Goal: Task Accomplishment & Management: Use online tool/utility

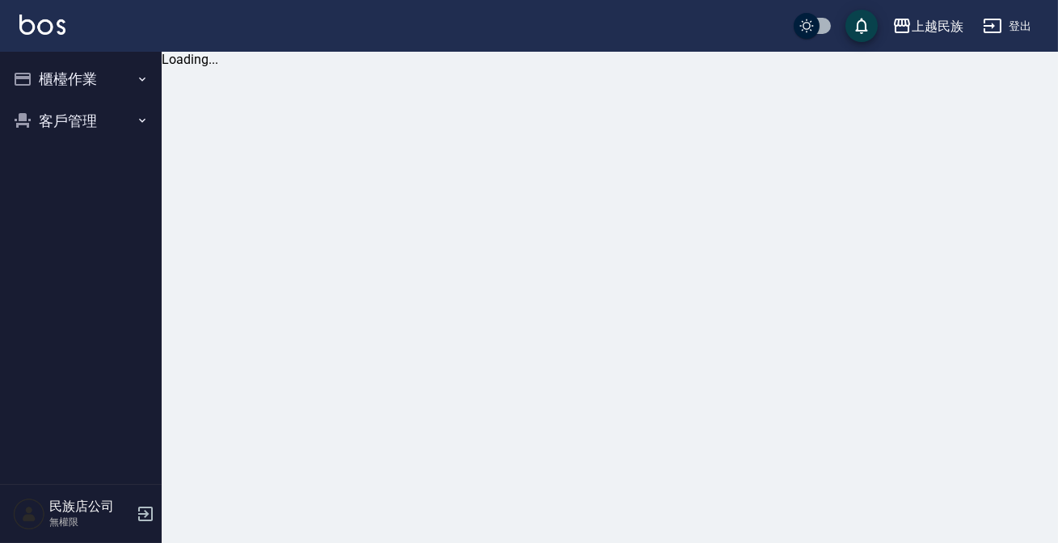
click at [142, 92] on button "櫃檯作業" at bounding box center [80, 79] width 149 height 42
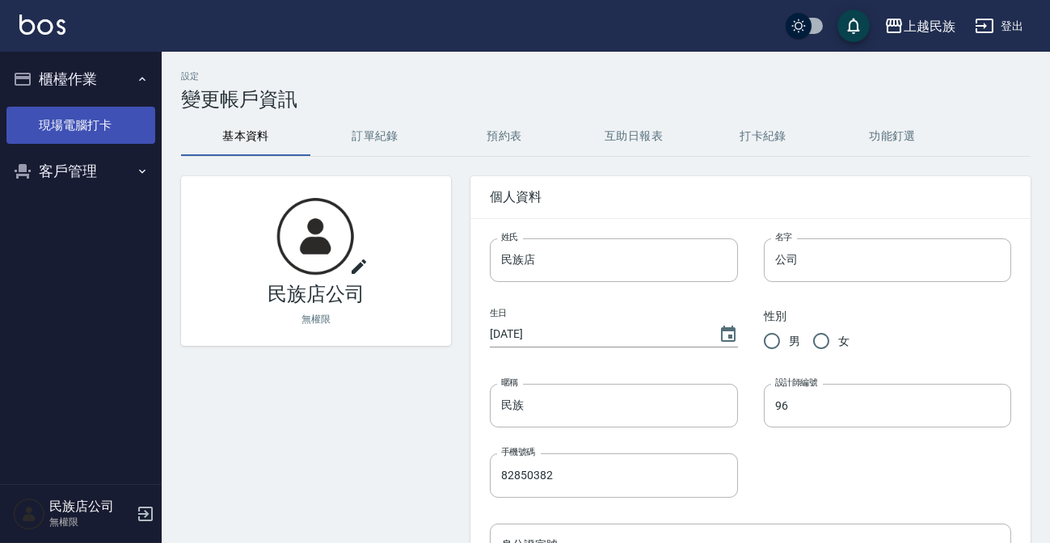
click at [88, 121] on link "現場電腦打卡" at bounding box center [80, 125] width 149 height 37
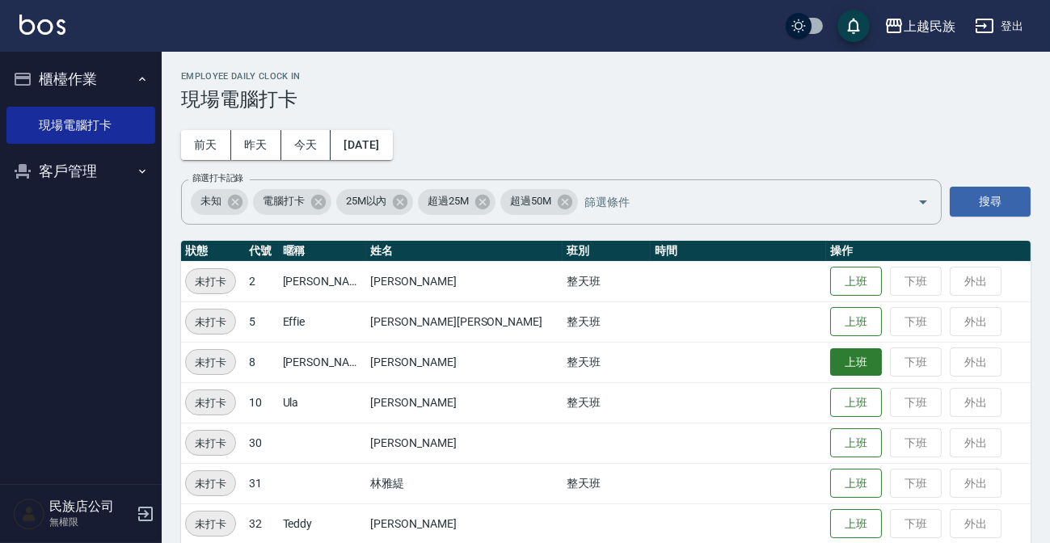
click at [830, 359] on button "上班" at bounding box center [856, 362] width 52 height 28
click at [830, 281] on button "上班" at bounding box center [856, 282] width 52 height 28
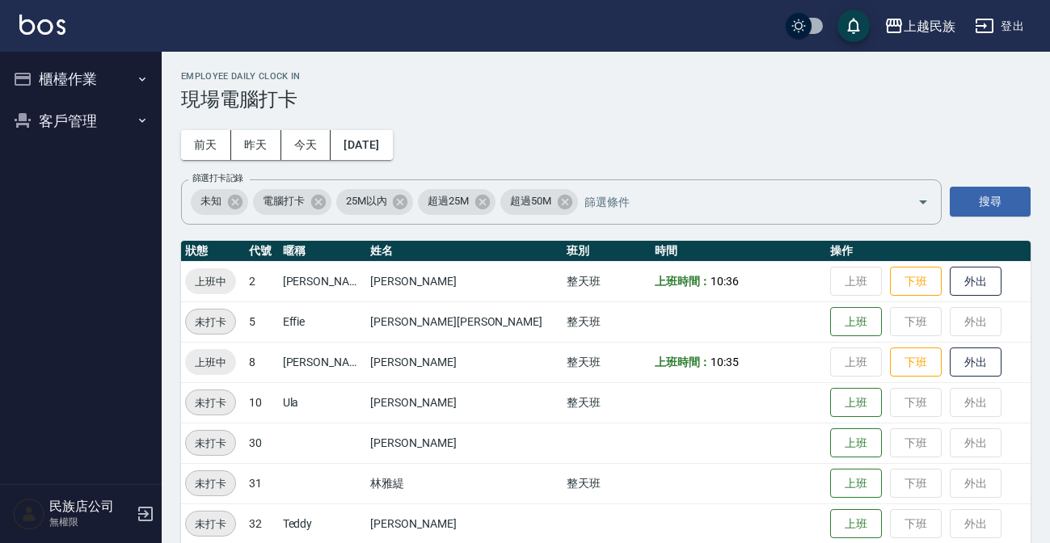
scroll to position [61, 0]
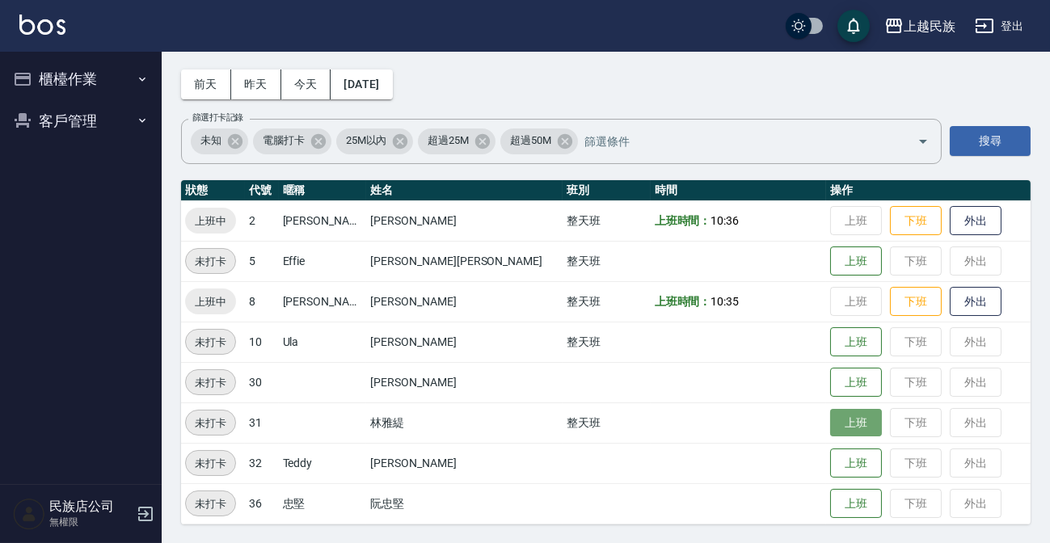
click at [830, 411] on button "上班" at bounding box center [856, 423] width 52 height 28
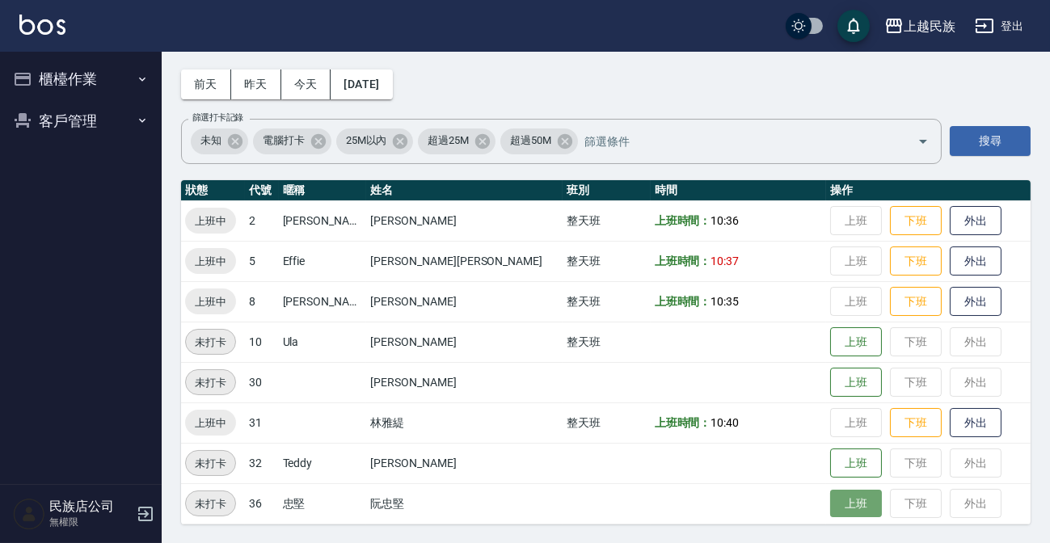
click at [830, 505] on button "上班" at bounding box center [856, 504] width 52 height 28
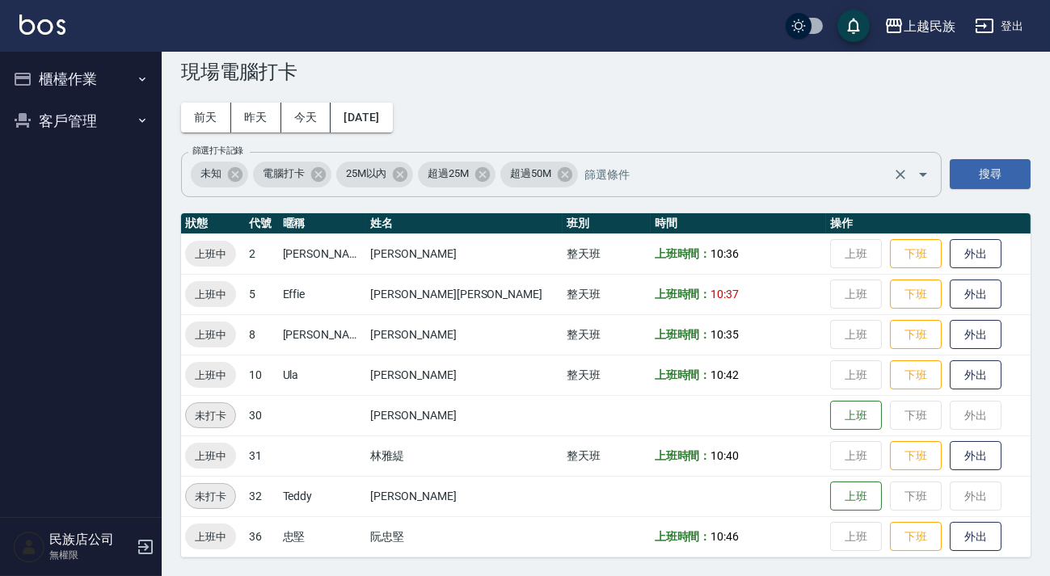
scroll to position [0, 0]
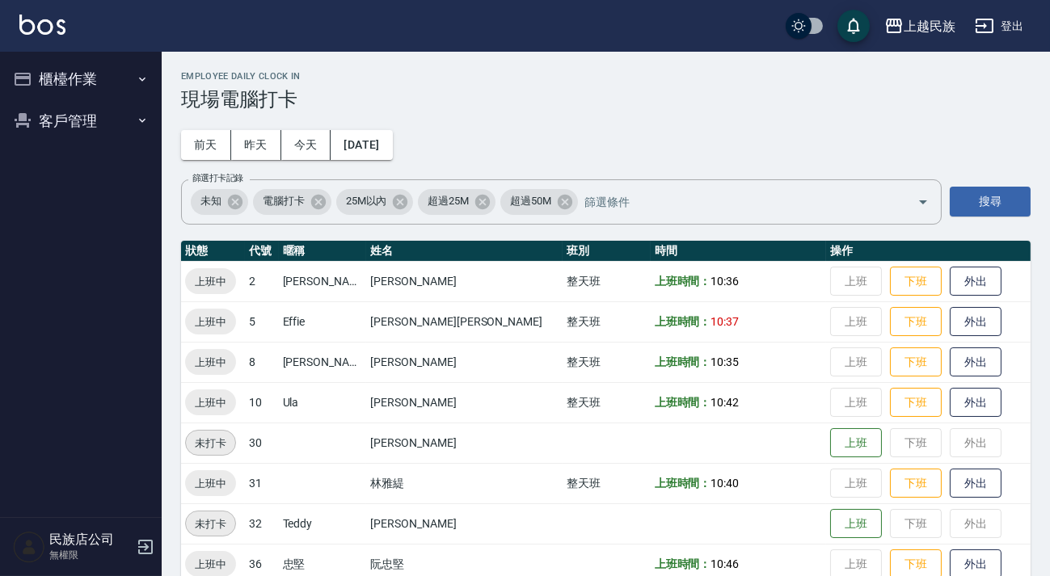
click at [48, 23] on img at bounding box center [42, 25] width 46 height 20
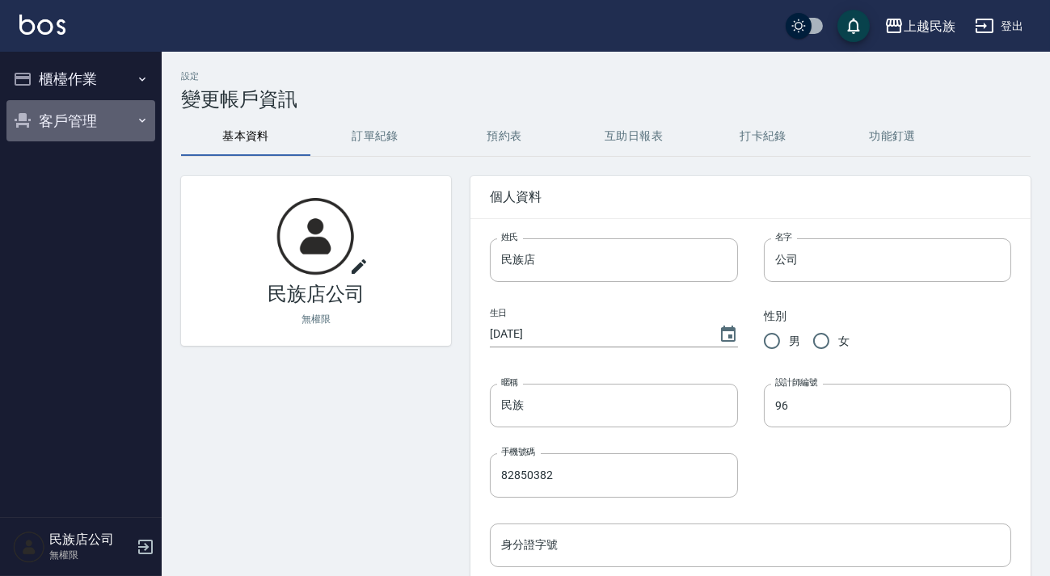
click at [108, 112] on button "客戶管理" at bounding box center [80, 121] width 149 height 42
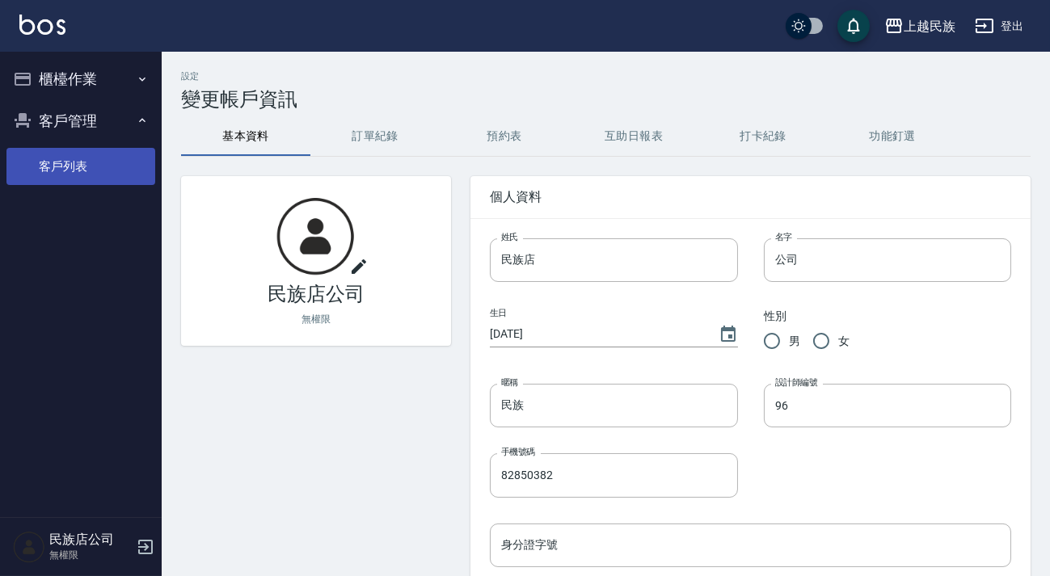
click at [103, 166] on link "客戶列表" at bounding box center [80, 166] width 149 height 37
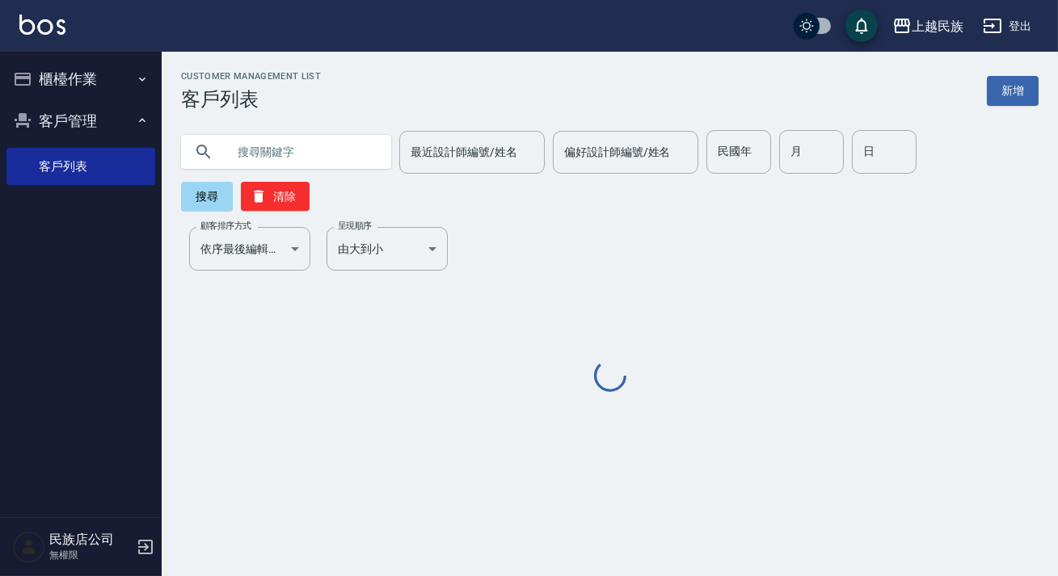
click at [268, 154] on input "text" at bounding box center [302, 152] width 152 height 44
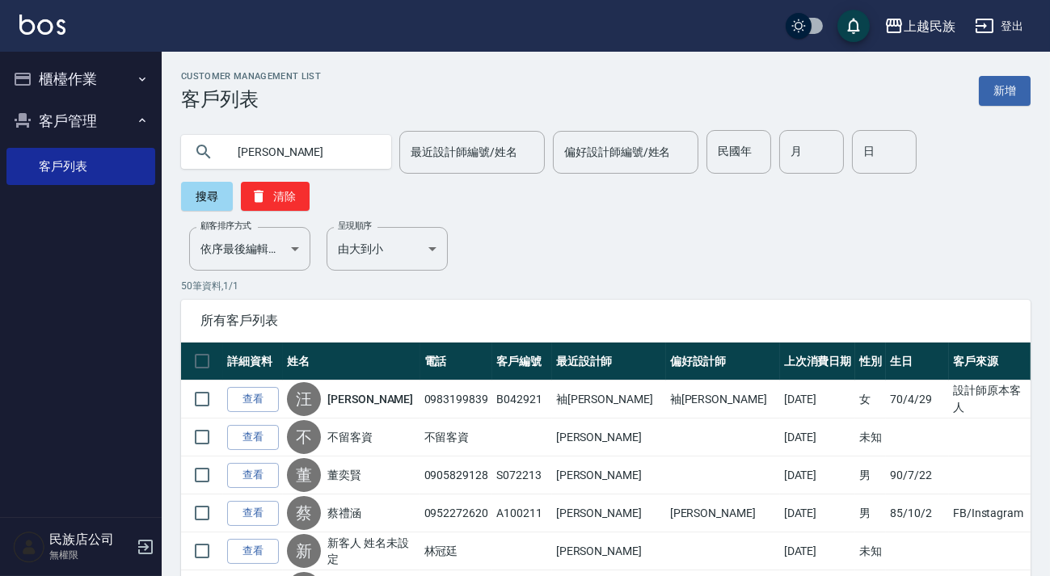
type input "[PERSON_NAME]"
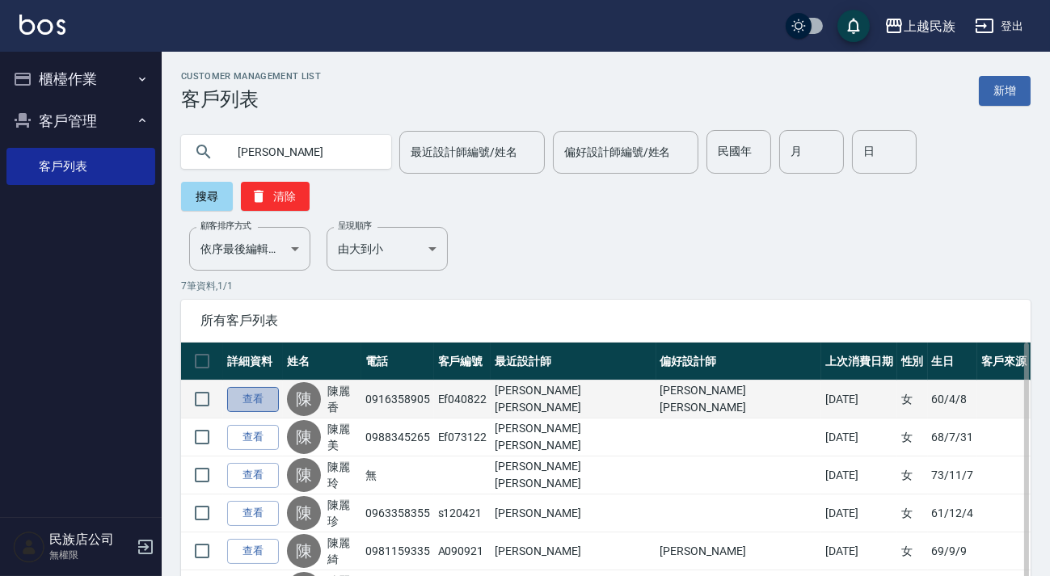
click at [271, 403] on link "查看" at bounding box center [253, 399] width 52 height 25
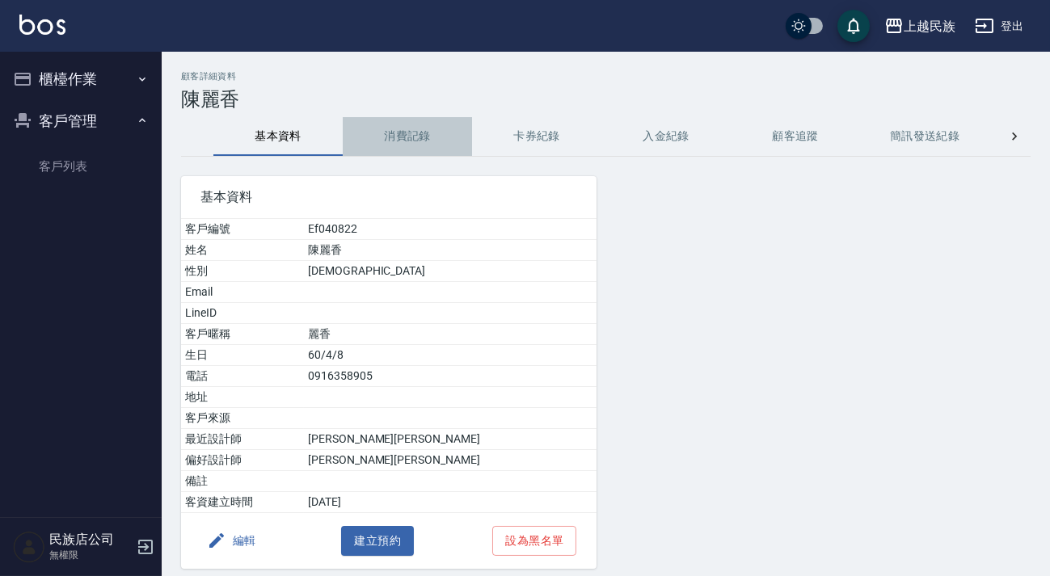
click at [418, 154] on button "消費記錄" at bounding box center [407, 136] width 129 height 39
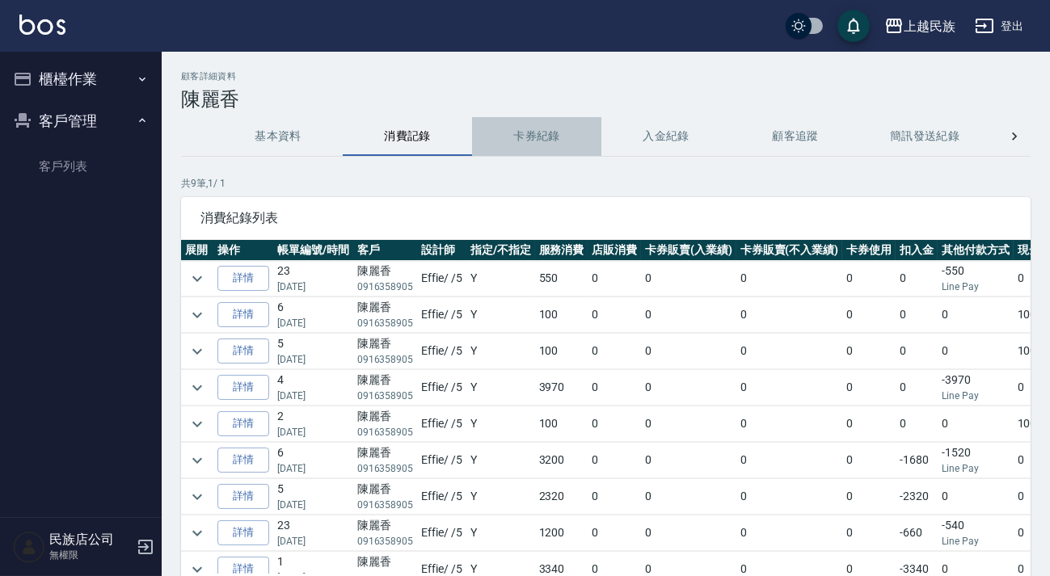
click at [525, 144] on button "卡券紀錄" at bounding box center [536, 136] width 129 height 39
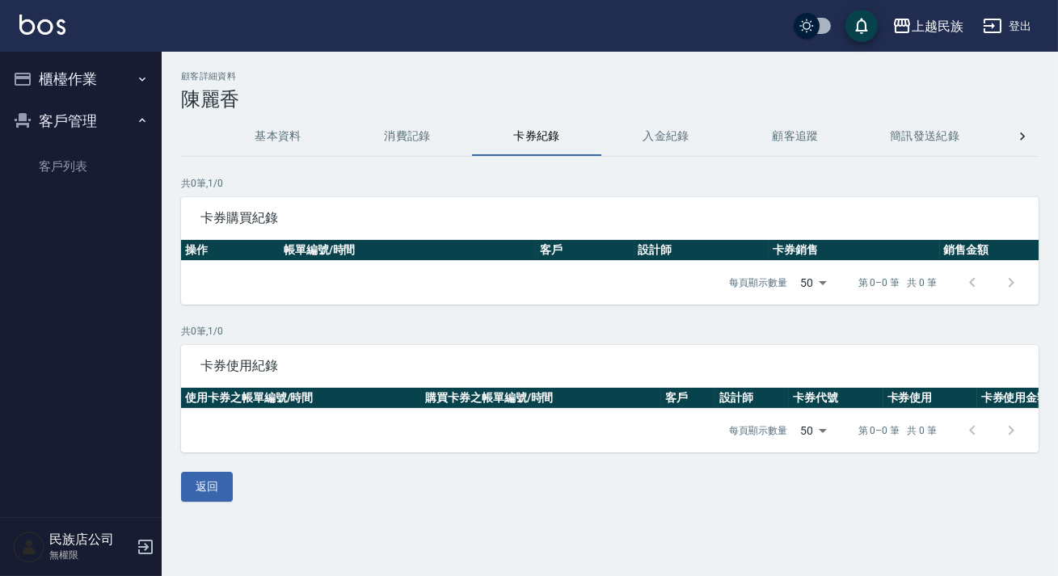
click at [686, 144] on button "入金紀錄" at bounding box center [665, 136] width 129 height 39
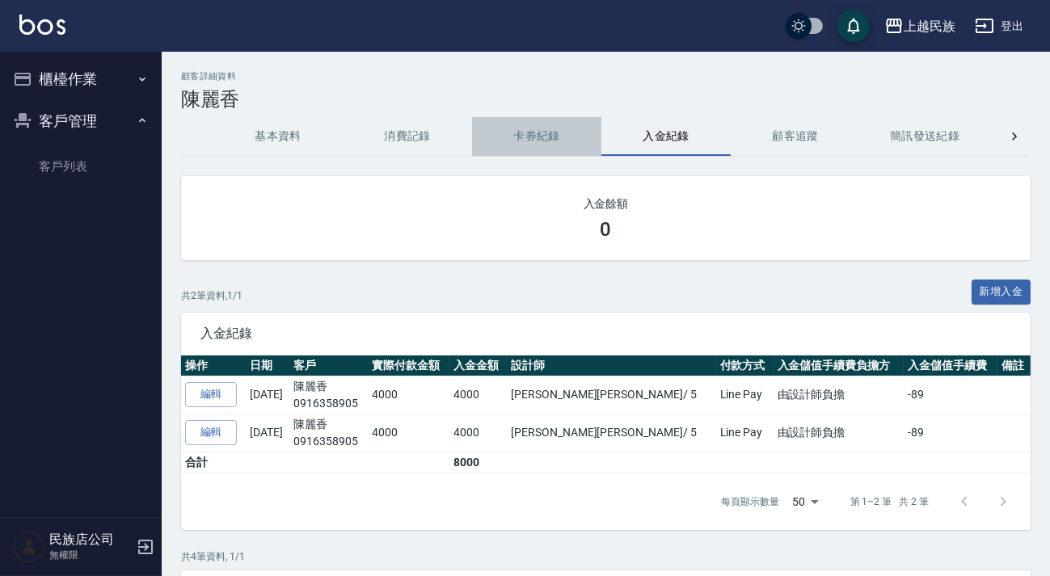
click at [529, 151] on button "卡券紀錄" at bounding box center [536, 136] width 129 height 39
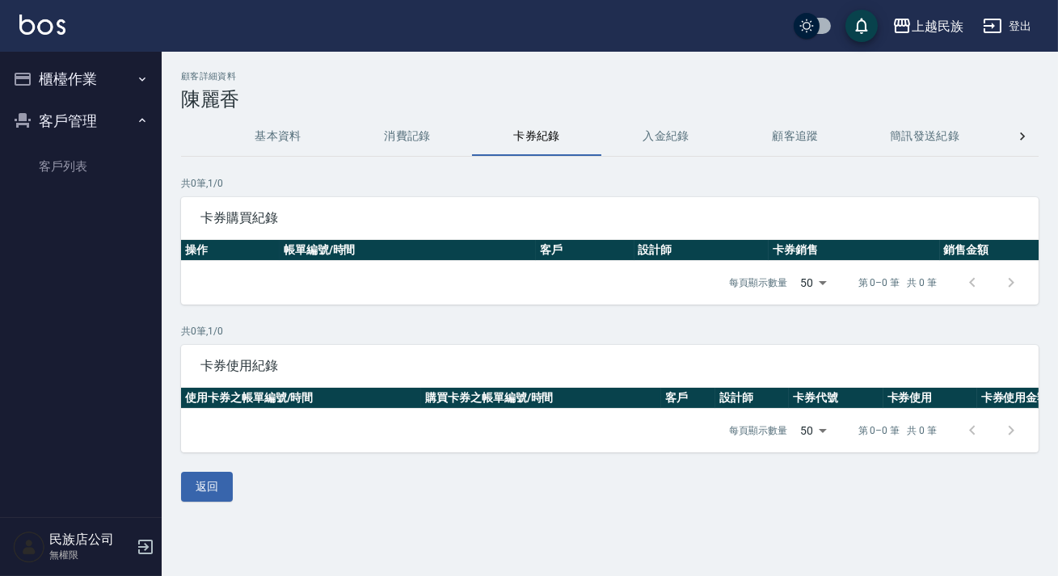
click at [395, 150] on button "消費記錄" at bounding box center [407, 136] width 129 height 39
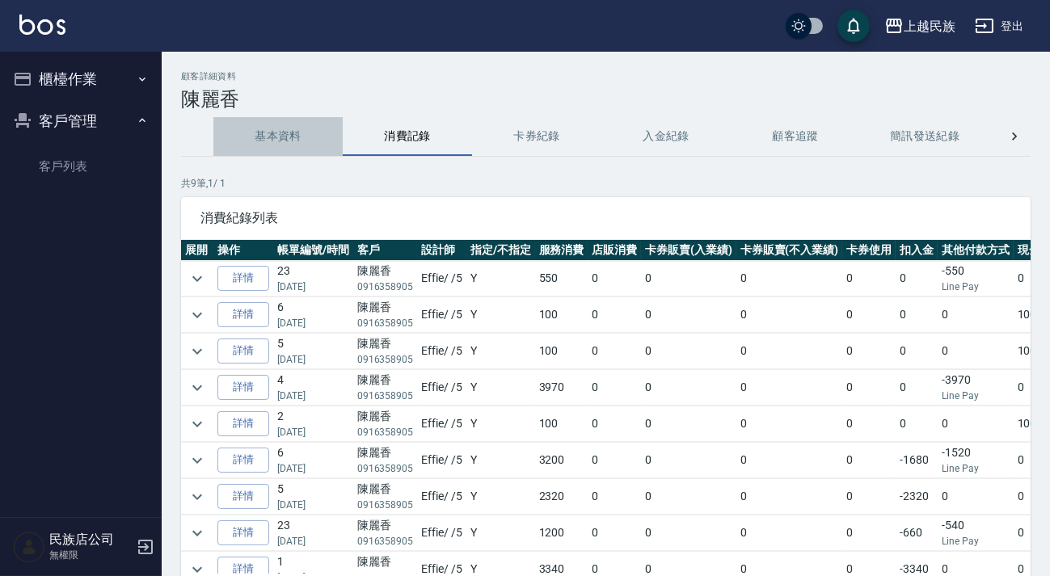
click at [270, 149] on button "基本資料" at bounding box center [277, 136] width 129 height 39
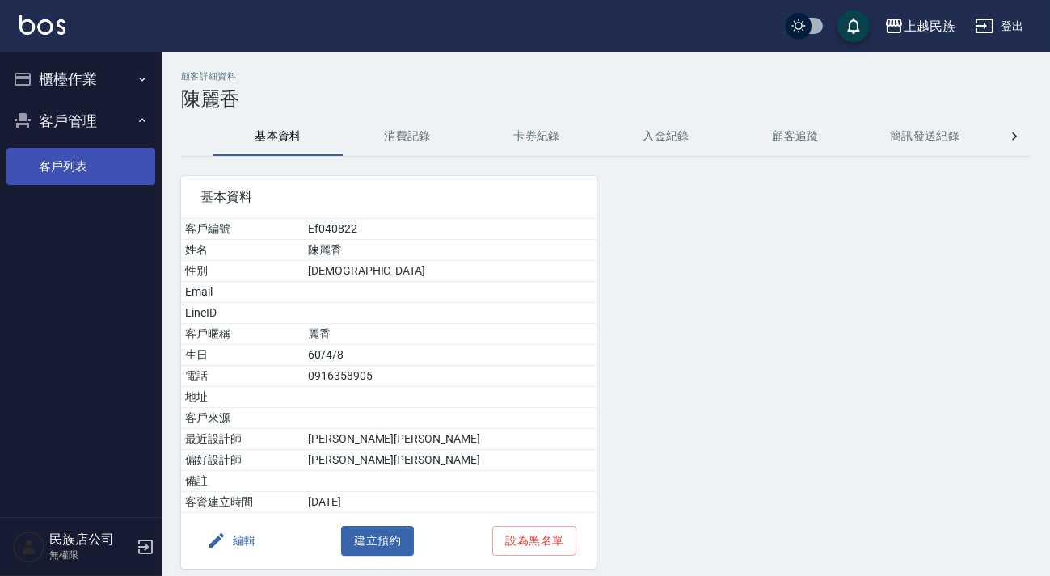
click at [97, 176] on link "客戶列表" at bounding box center [80, 166] width 149 height 37
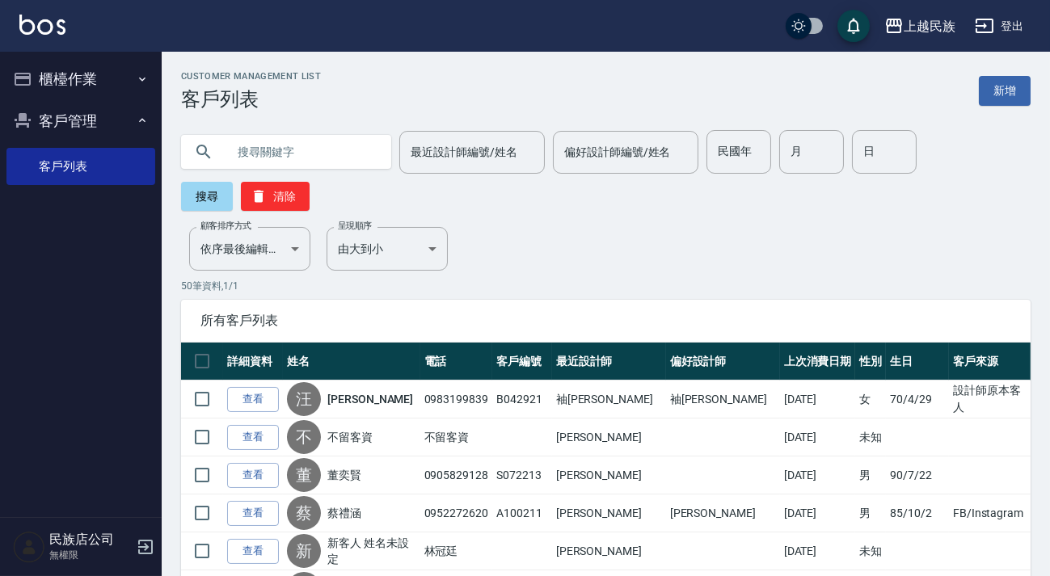
click at [68, 78] on button "櫃檯作業" at bounding box center [80, 79] width 149 height 42
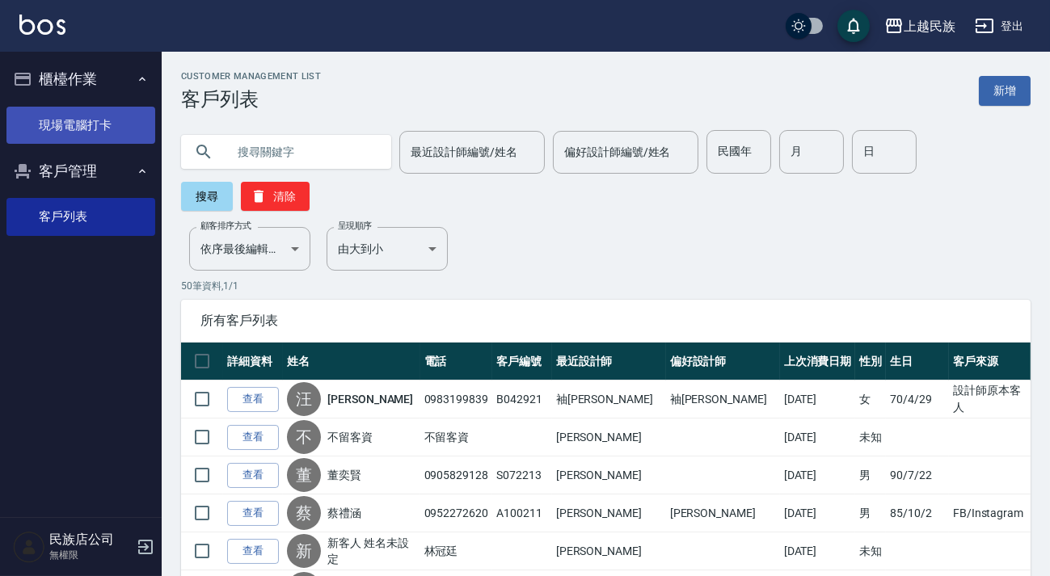
click at [99, 133] on link "現場電腦打卡" at bounding box center [80, 125] width 149 height 37
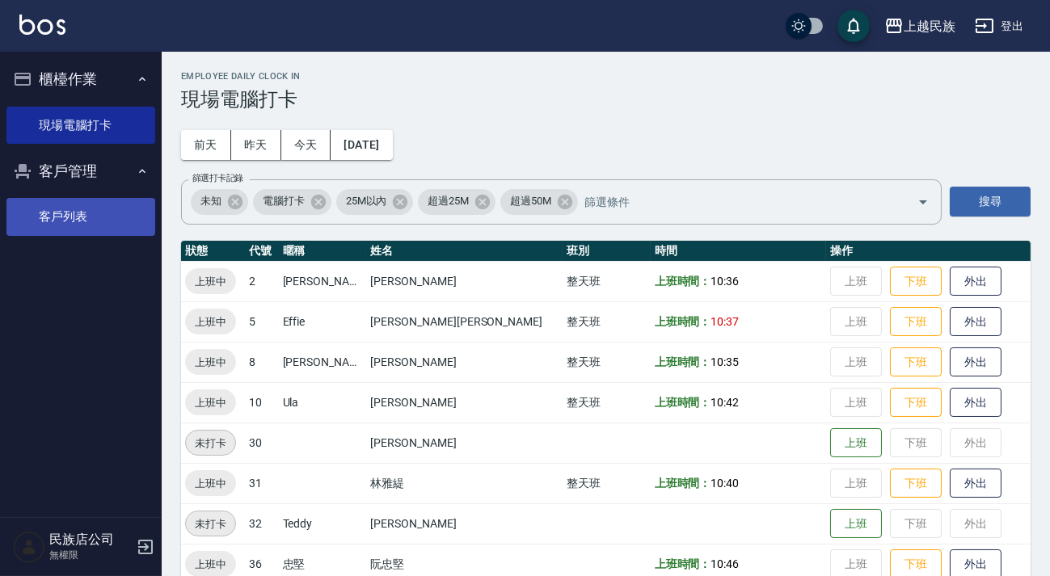
click at [87, 209] on link "客戶列表" at bounding box center [80, 216] width 149 height 37
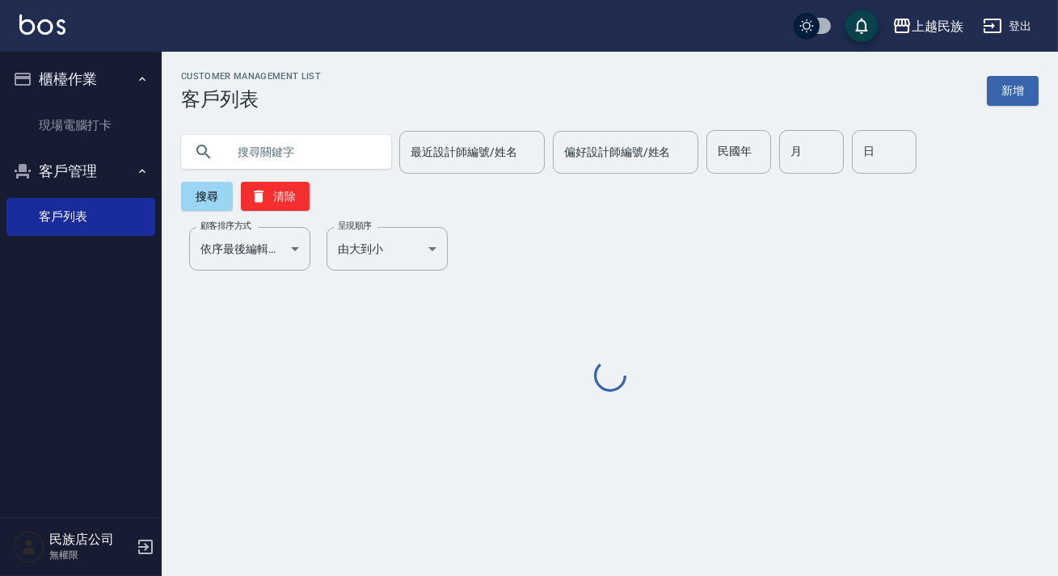
click at [327, 146] on input "text" at bounding box center [302, 152] width 152 height 44
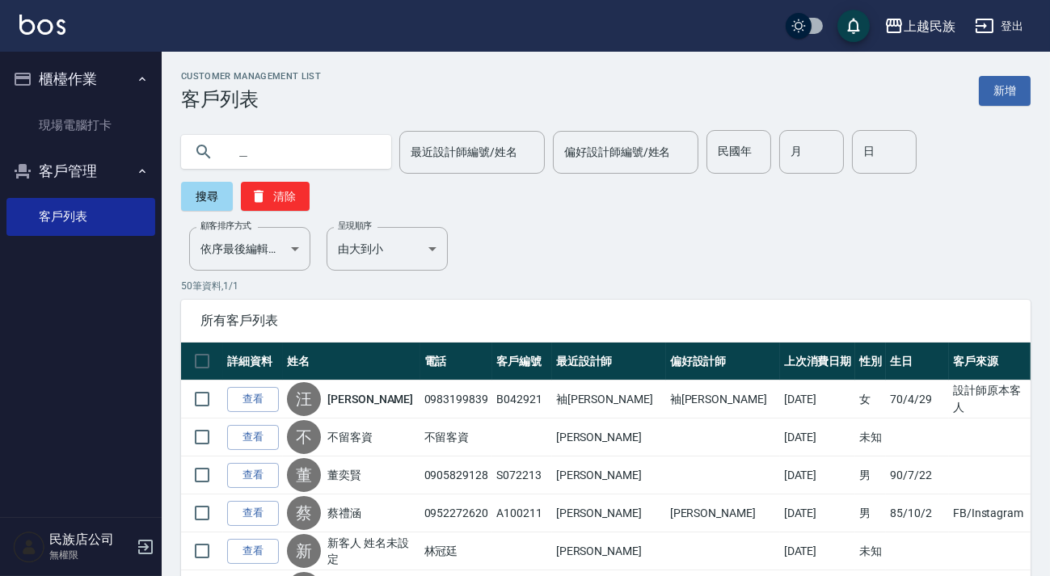
type input "黃"
type input "[PERSON_NAME]"
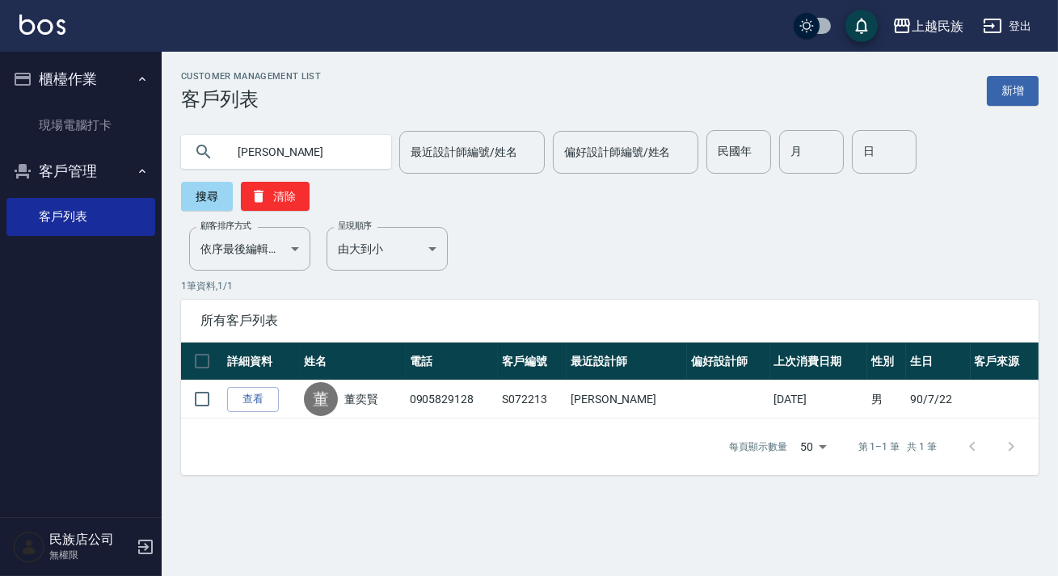
click at [250, 399] on link "查看" at bounding box center [253, 399] width 52 height 25
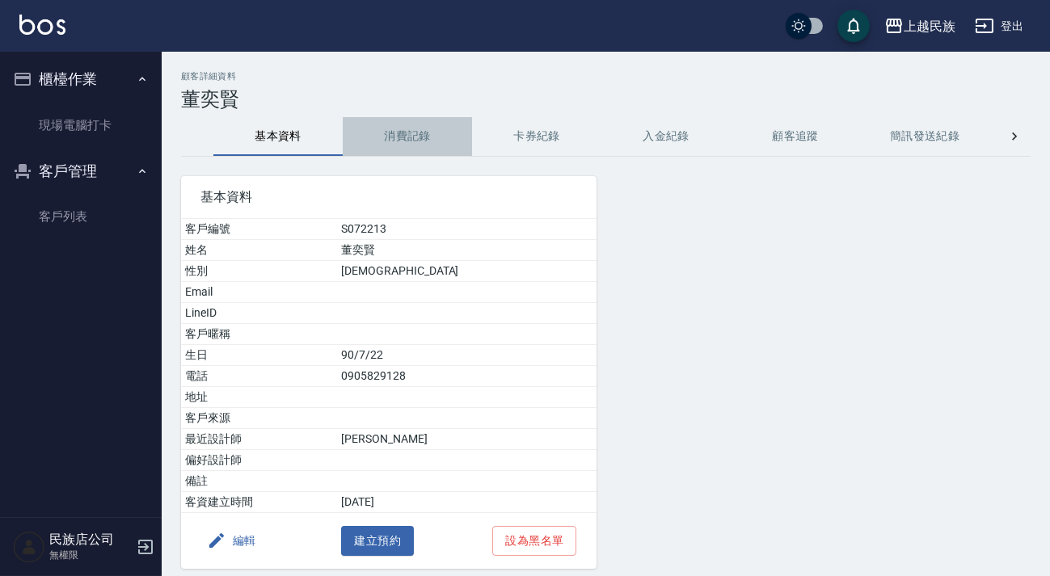
click at [424, 130] on button "消費記錄" at bounding box center [407, 136] width 129 height 39
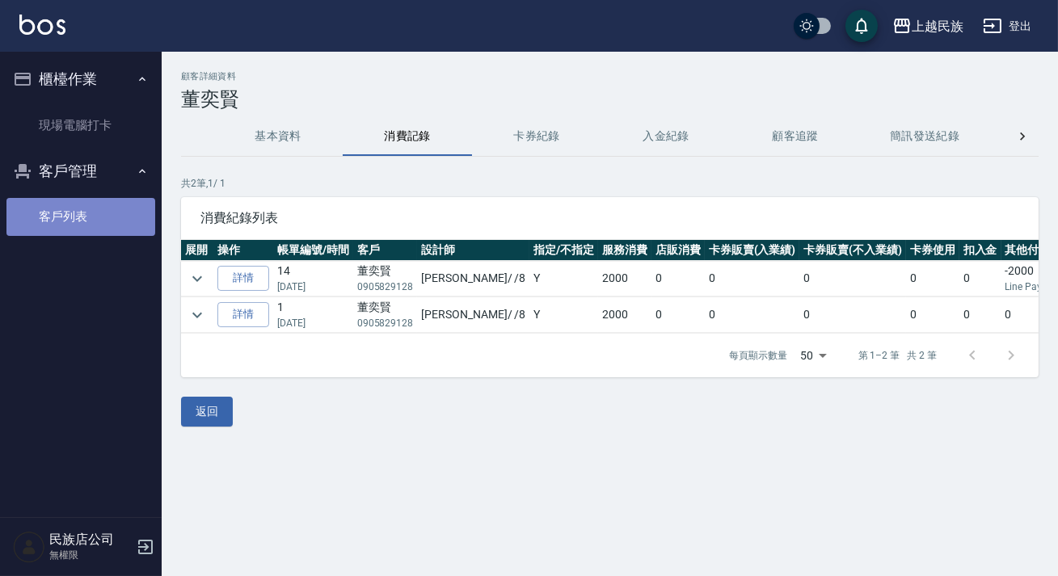
click at [80, 206] on link "客戶列表" at bounding box center [80, 216] width 149 height 37
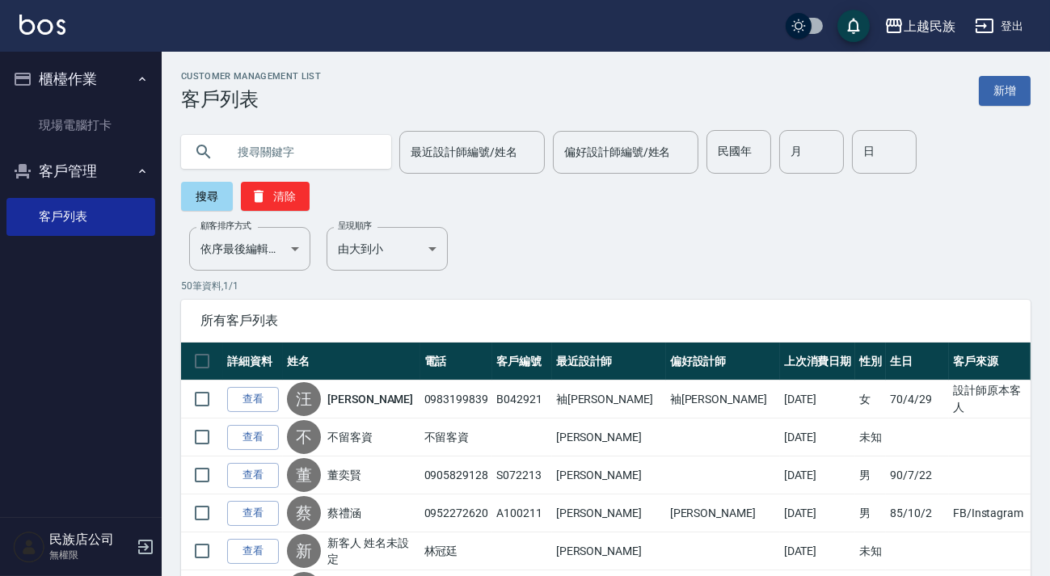
click at [1016, 15] on button "登出" at bounding box center [1000, 26] width 62 height 30
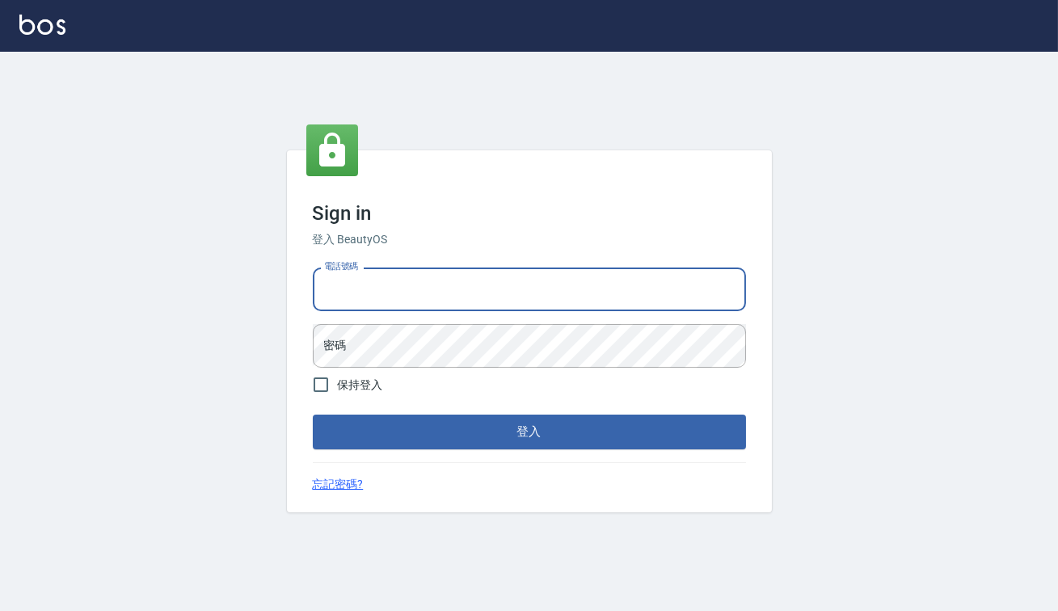
click at [450, 298] on input "電話號碼" at bounding box center [529, 290] width 433 height 44
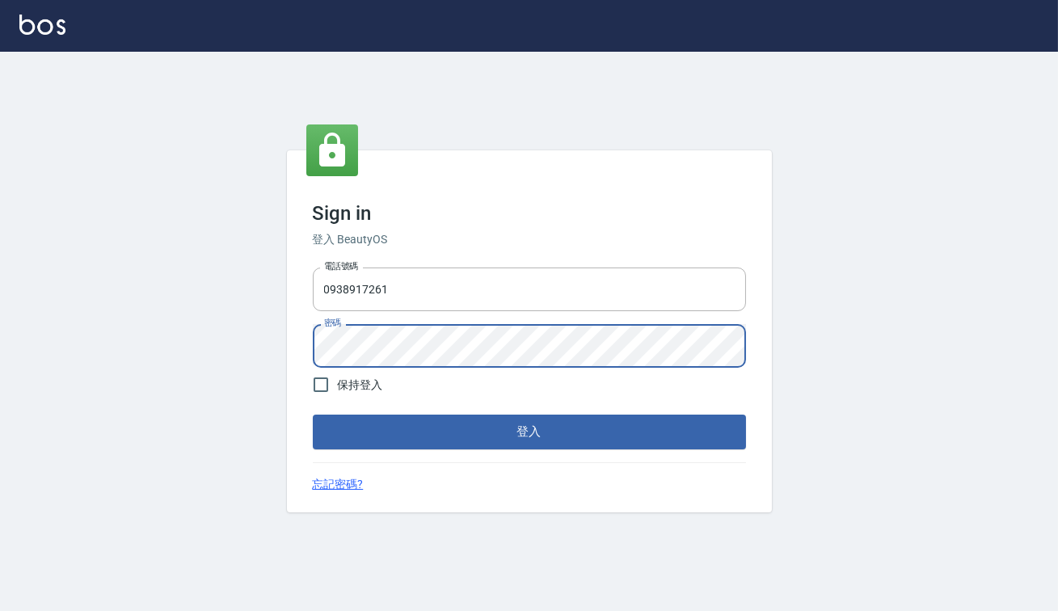
click at [313, 415] on button "登入" at bounding box center [529, 432] width 433 height 34
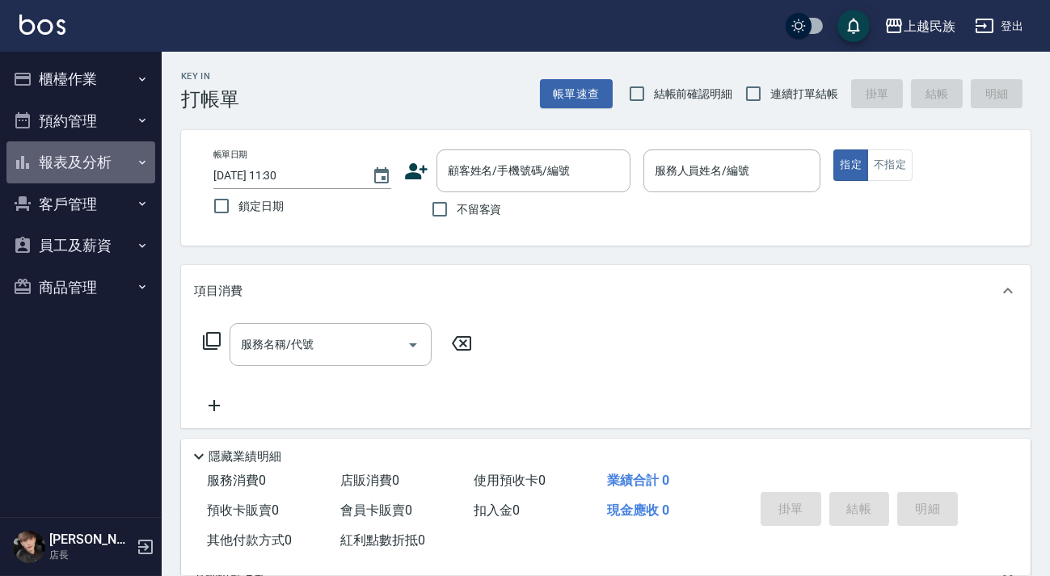
click at [129, 154] on button "報表及分析" at bounding box center [80, 162] width 149 height 42
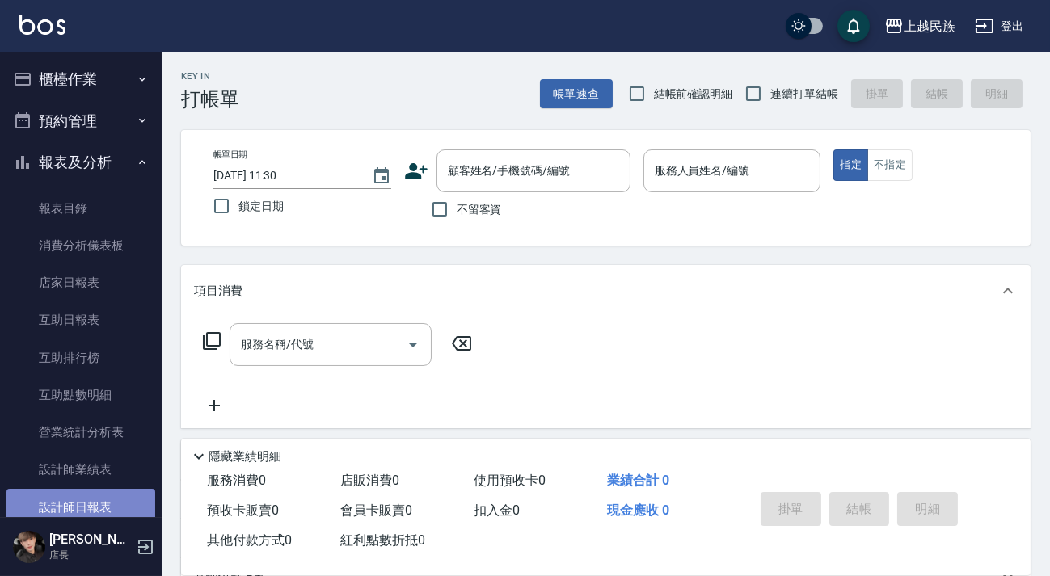
click at [89, 496] on link "設計師日報表" at bounding box center [80, 507] width 149 height 37
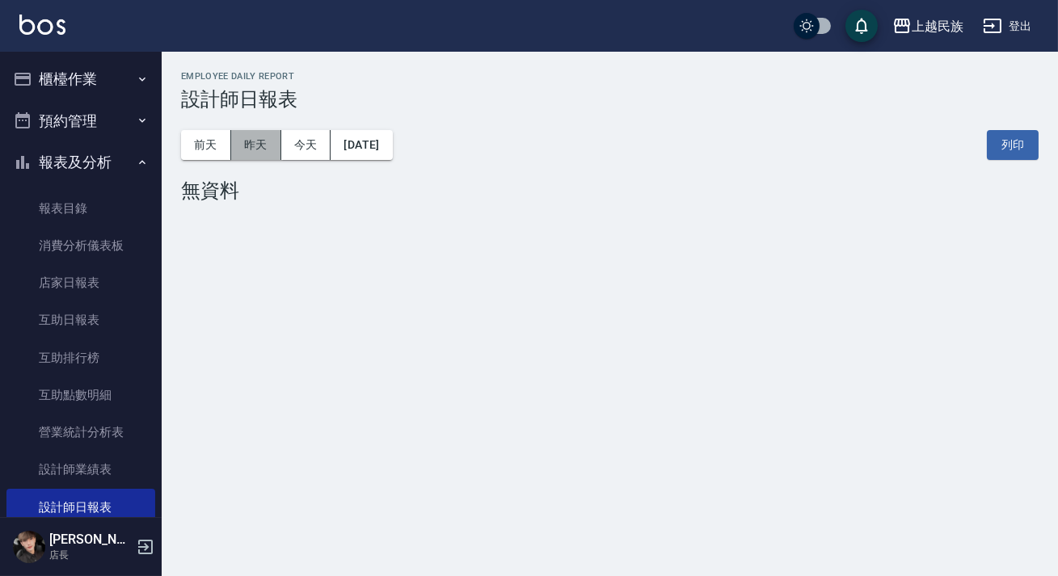
click at [245, 148] on button "昨天" at bounding box center [256, 145] width 50 height 30
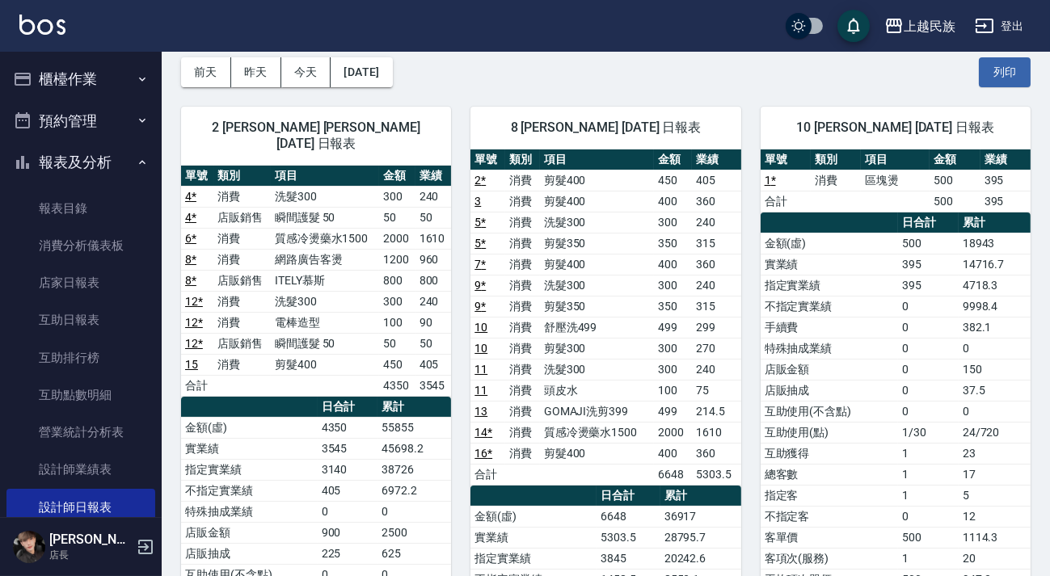
scroll to position [146, 0]
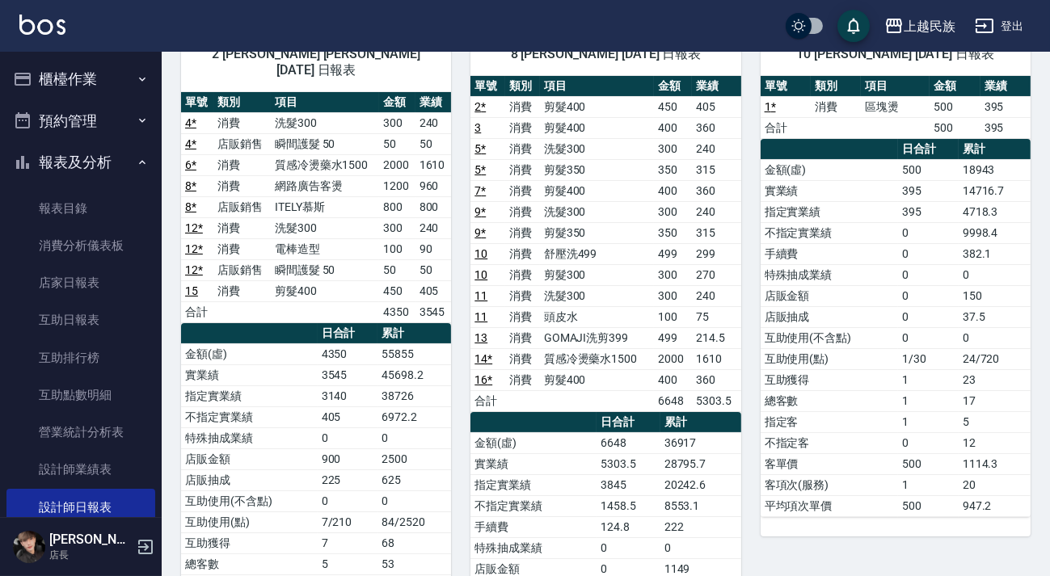
click at [125, 163] on button "報表及分析" at bounding box center [80, 162] width 149 height 42
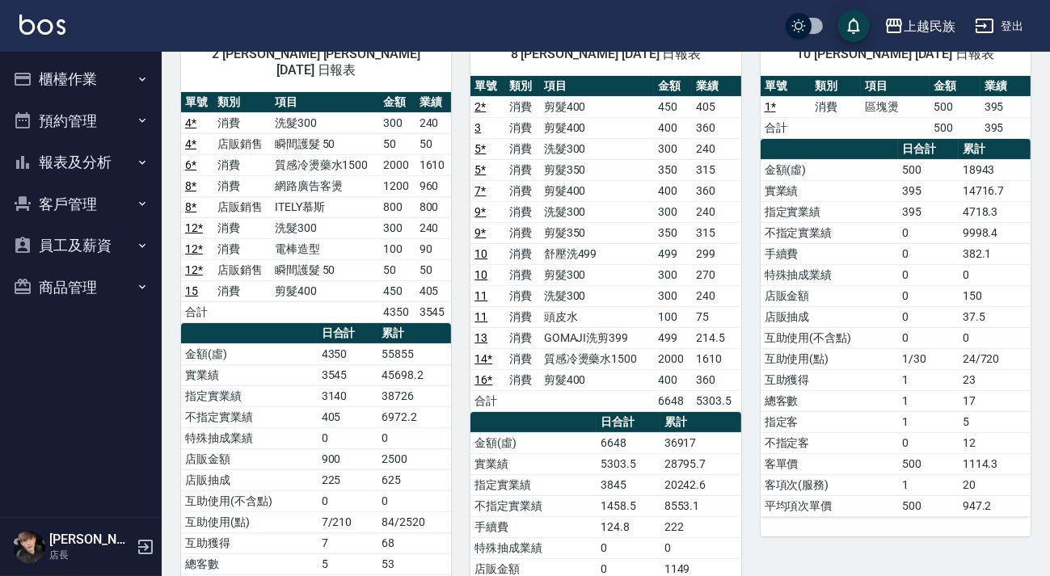
click at [1007, 23] on button "登出" at bounding box center [1000, 26] width 62 height 30
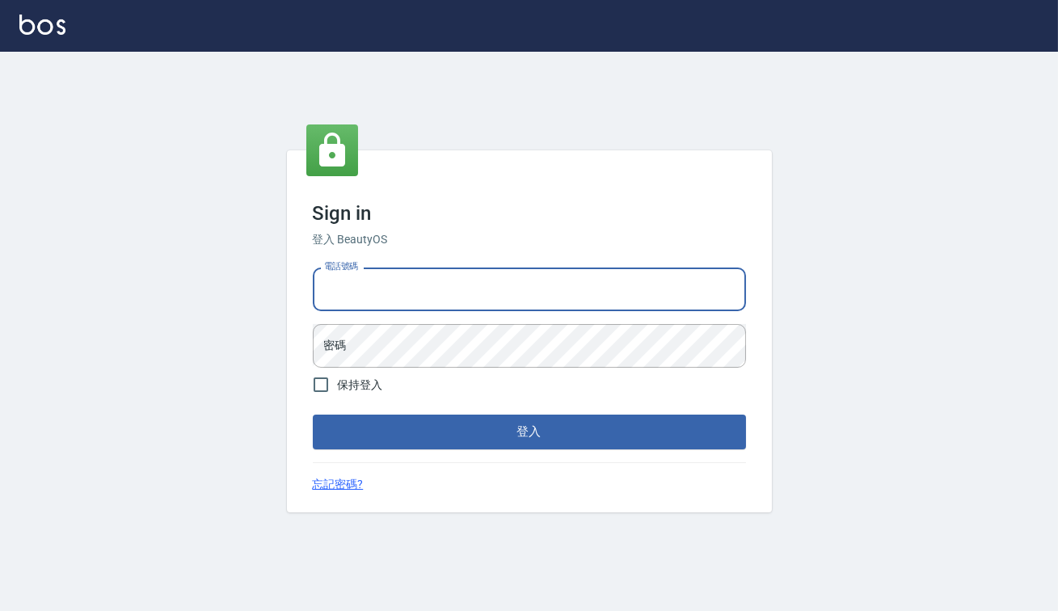
type input "82850382"
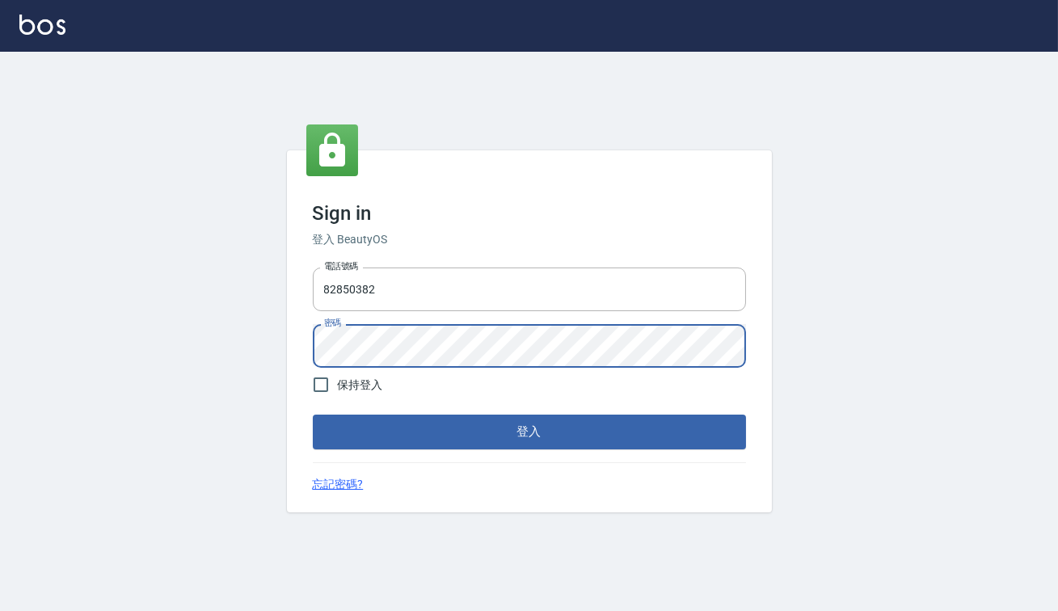
click at [313, 415] on button "登入" at bounding box center [529, 432] width 433 height 34
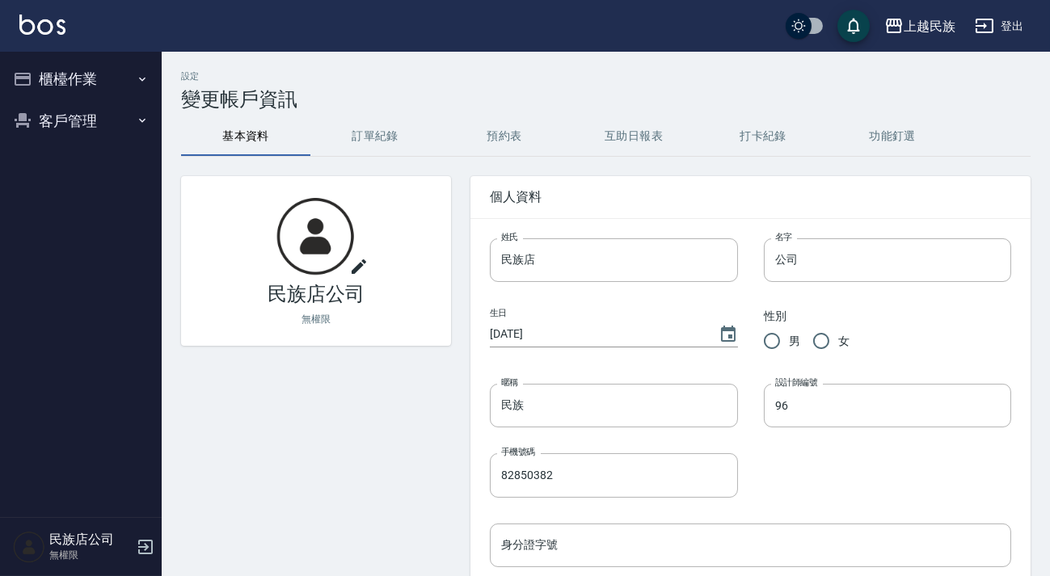
click at [34, 83] on button "櫃檯作業" at bounding box center [80, 79] width 149 height 42
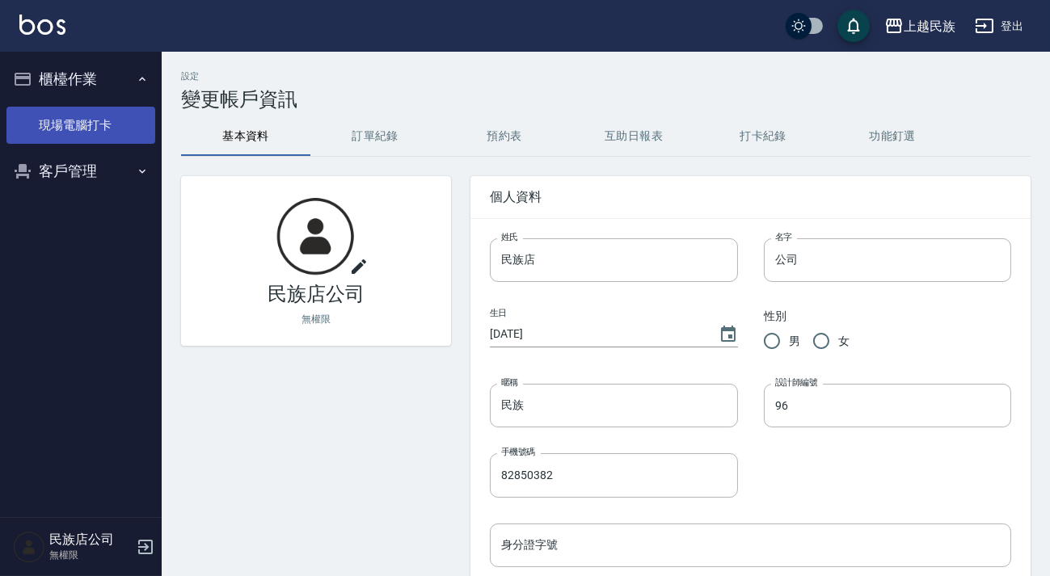
click at [57, 140] on link "現場電腦打卡" at bounding box center [80, 125] width 149 height 37
